Goal: Navigation & Orientation: Find specific page/section

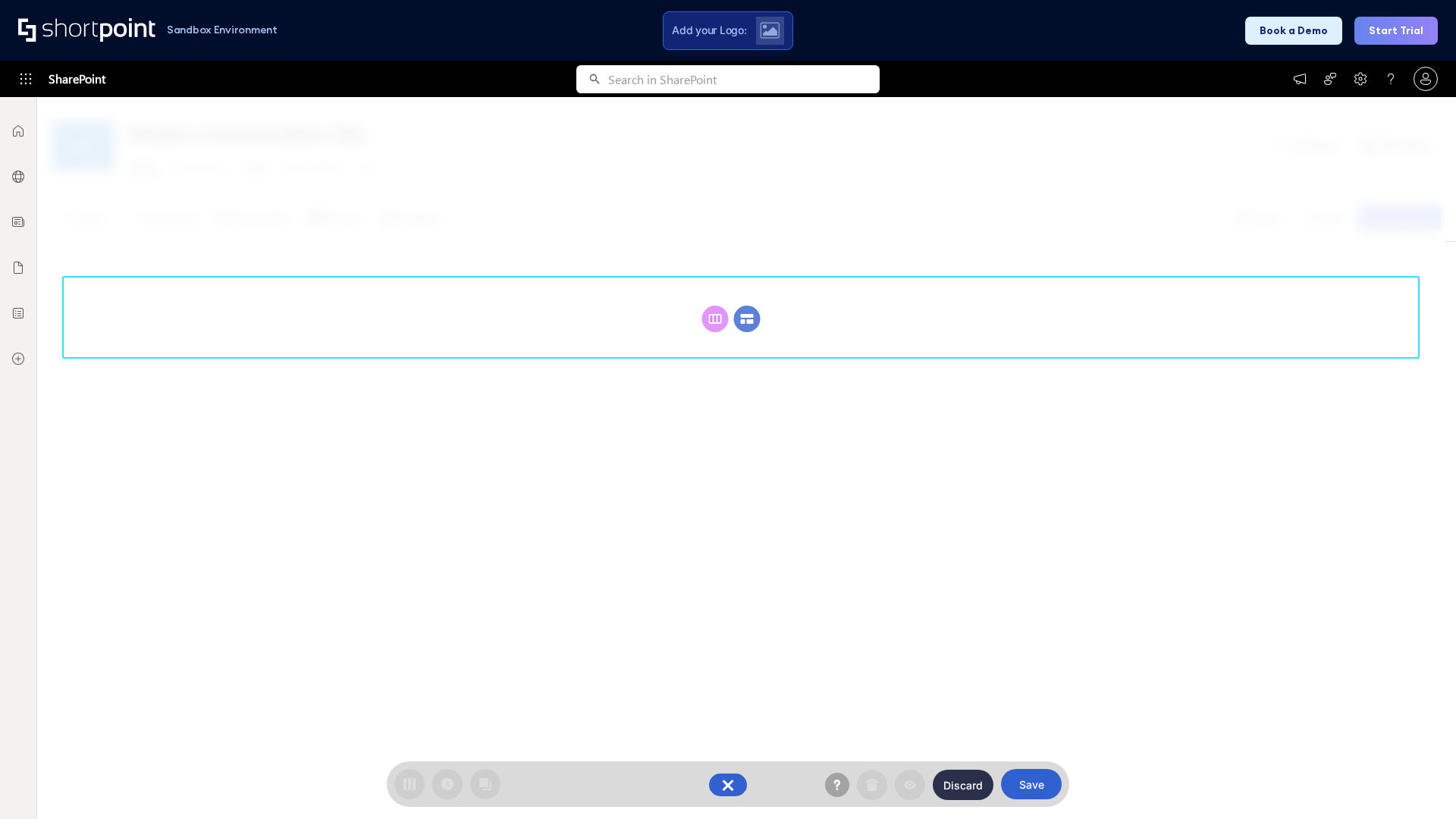
click at [747, 319] on circle at bounding box center [747, 318] width 27 height 27
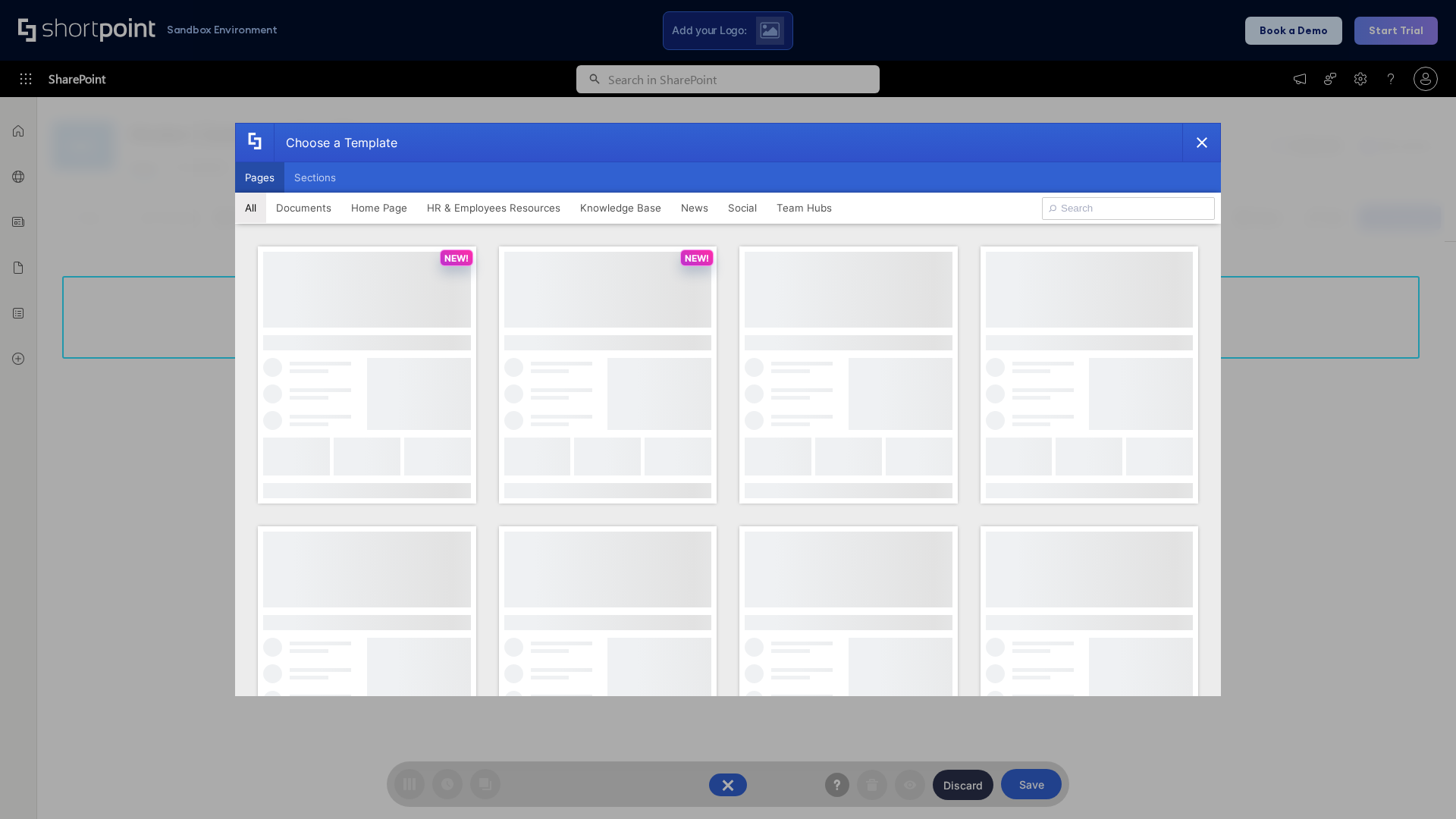
click at [260, 178] on button "Pages" at bounding box center [260, 177] width 49 height 31
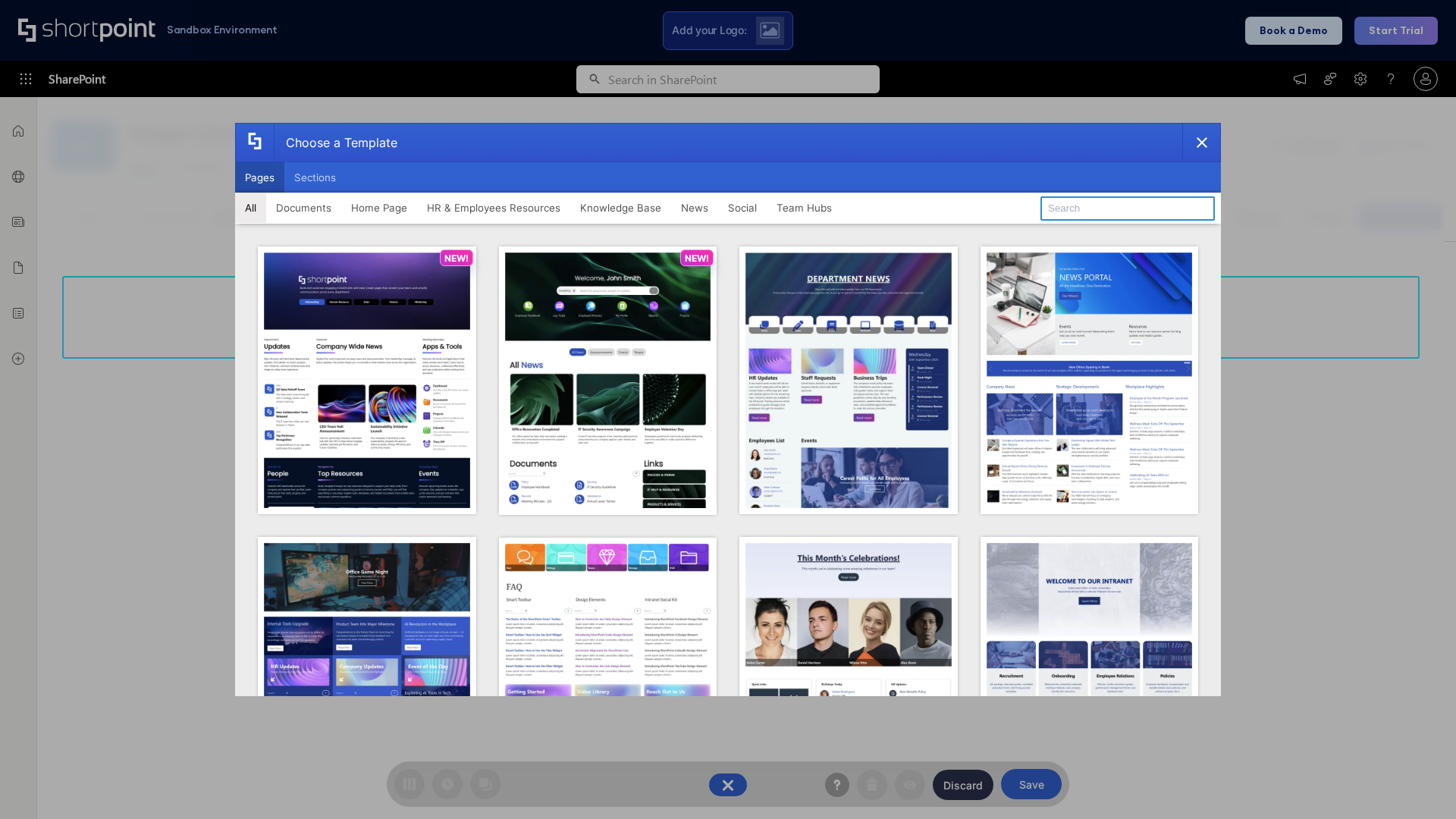
type input "Team Hub 2"
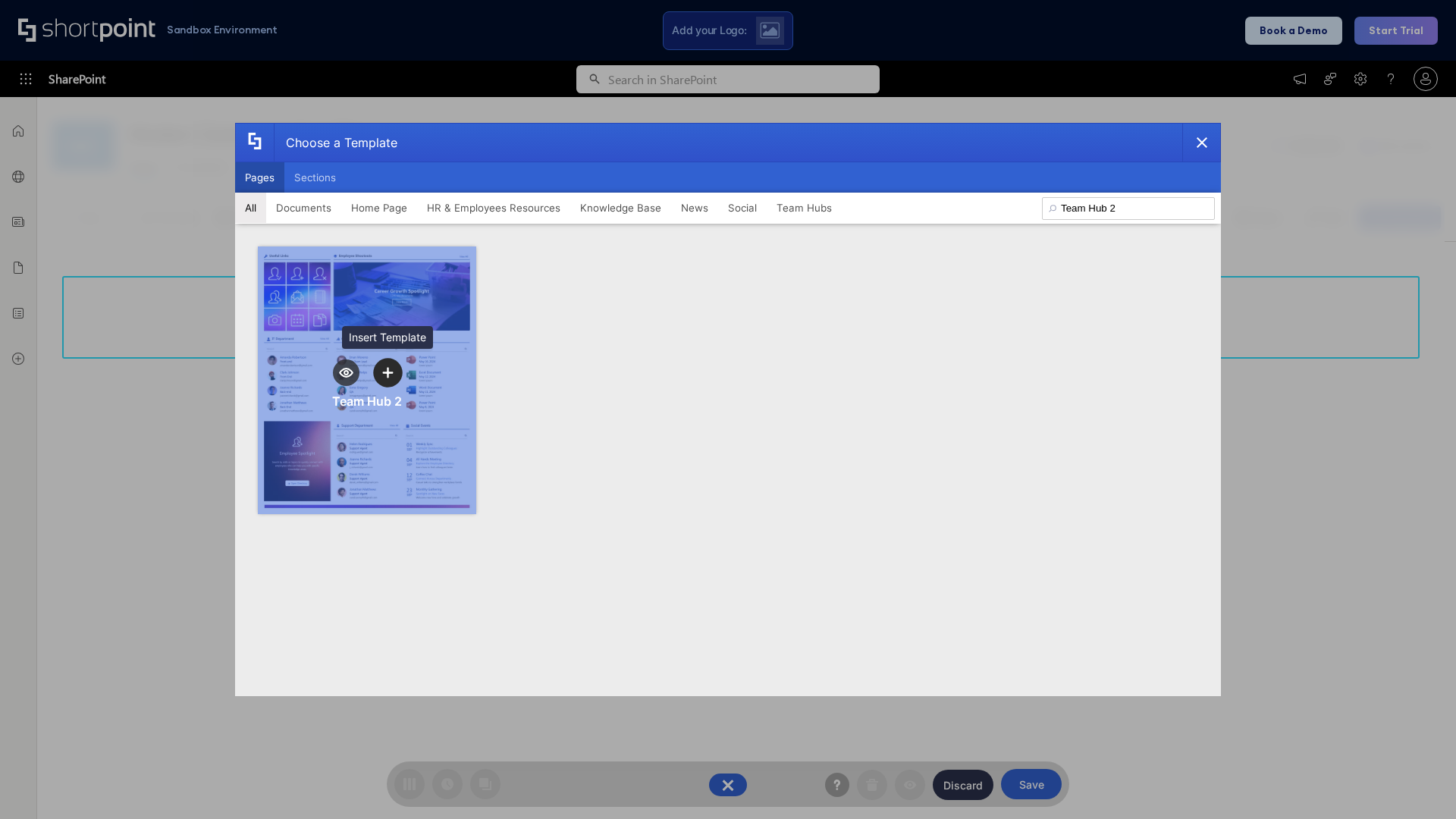
click at [387, 372] on icon "template selector" at bounding box center [387, 372] width 11 height 11
